Goal: Check status: Check status

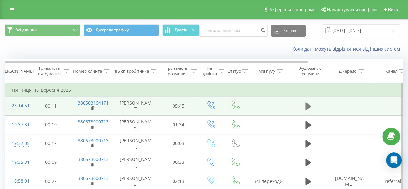
click at [312, 105] on button at bounding box center [309, 106] width 10 height 10
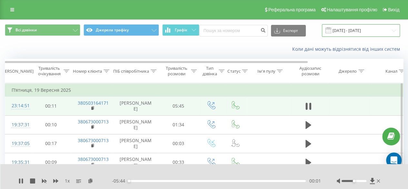
click at [374, 29] on input "[DATE] - [DATE]" at bounding box center [361, 30] width 78 height 13
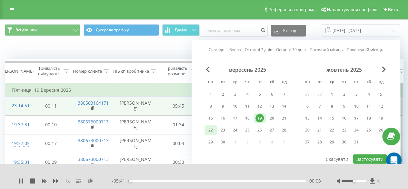
click at [209, 131] on div "22" at bounding box center [211, 130] width 8 height 8
click at [368, 155] on button "Застосувати" at bounding box center [370, 158] width 34 height 9
type input "[DATE] - [DATE]"
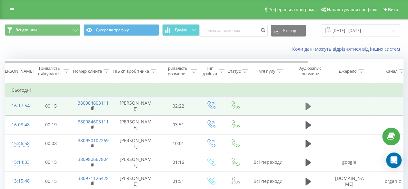
click at [307, 107] on icon at bounding box center [309, 106] width 6 height 8
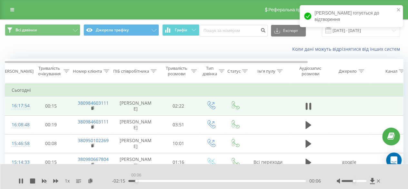
click at [136, 181] on div "00:06" at bounding box center [216, 181] width 177 height 2
click at [147, 179] on div "- 02:13 00:07 00:07" at bounding box center [216, 180] width 209 height 6
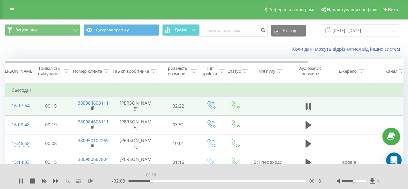
click at [151, 181] on div "00:18" at bounding box center [216, 181] width 177 height 2
click at [167, 180] on div "00:31" at bounding box center [216, 181] width 177 height 2
click at [181, 180] on div "00:42" at bounding box center [216, 181] width 177 height 2
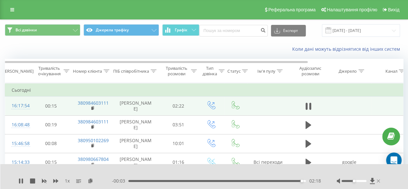
click at [378, 181] on icon at bounding box center [378, 180] width 3 height 5
